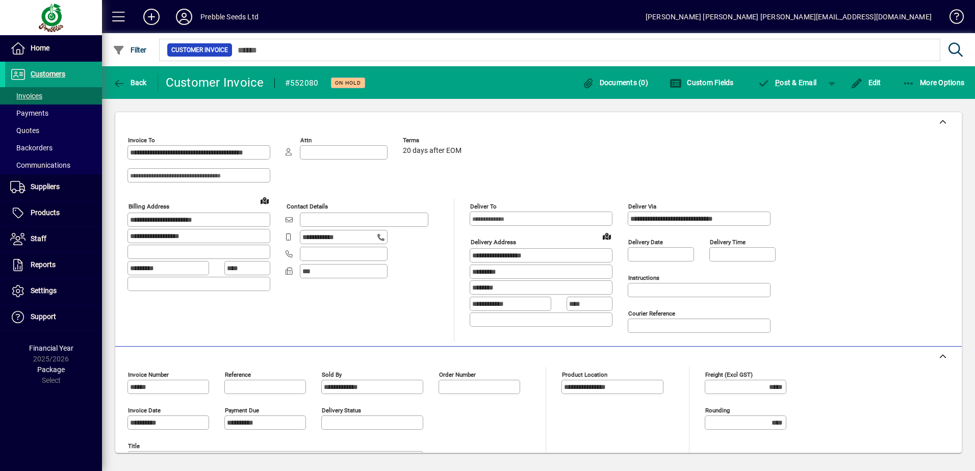
scroll to position [99, 0]
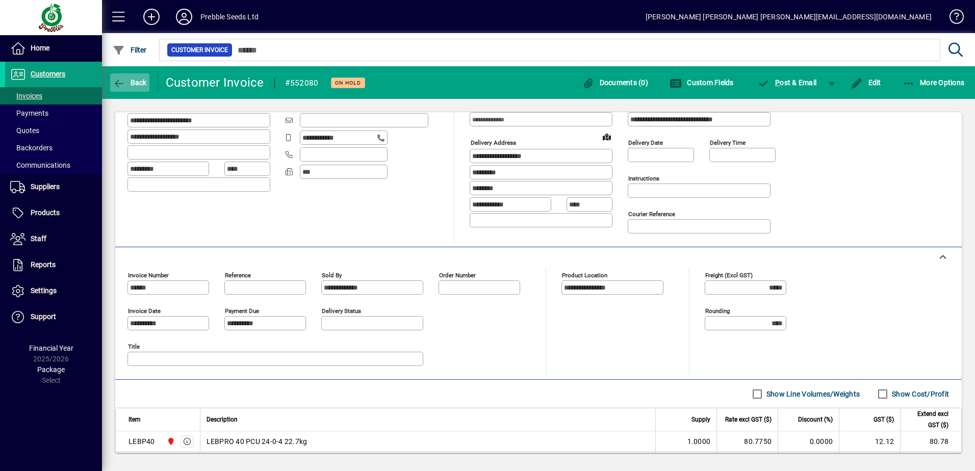
click at [126, 79] on span "Back" at bounding box center [130, 83] width 34 height 8
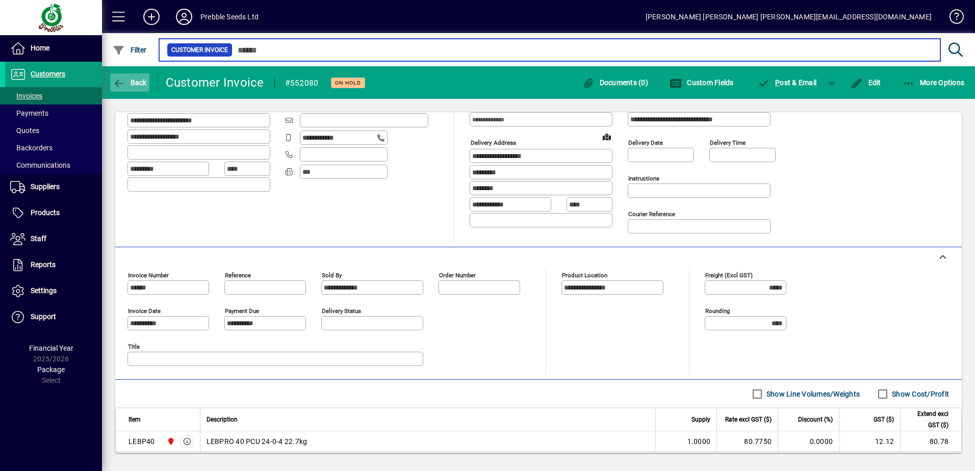
type input "****"
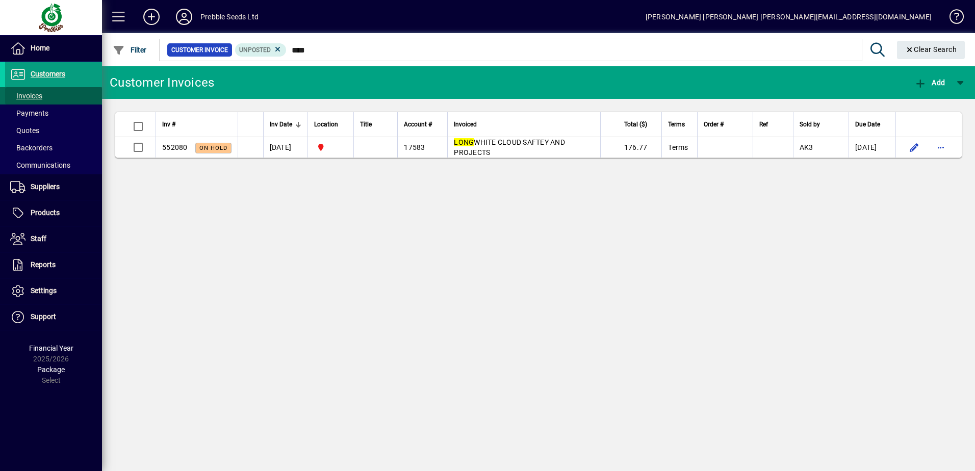
click at [34, 93] on span "Invoices" at bounding box center [26, 96] width 32 height 8
